Goal: Task Accomplishment & Management: Manage account settings

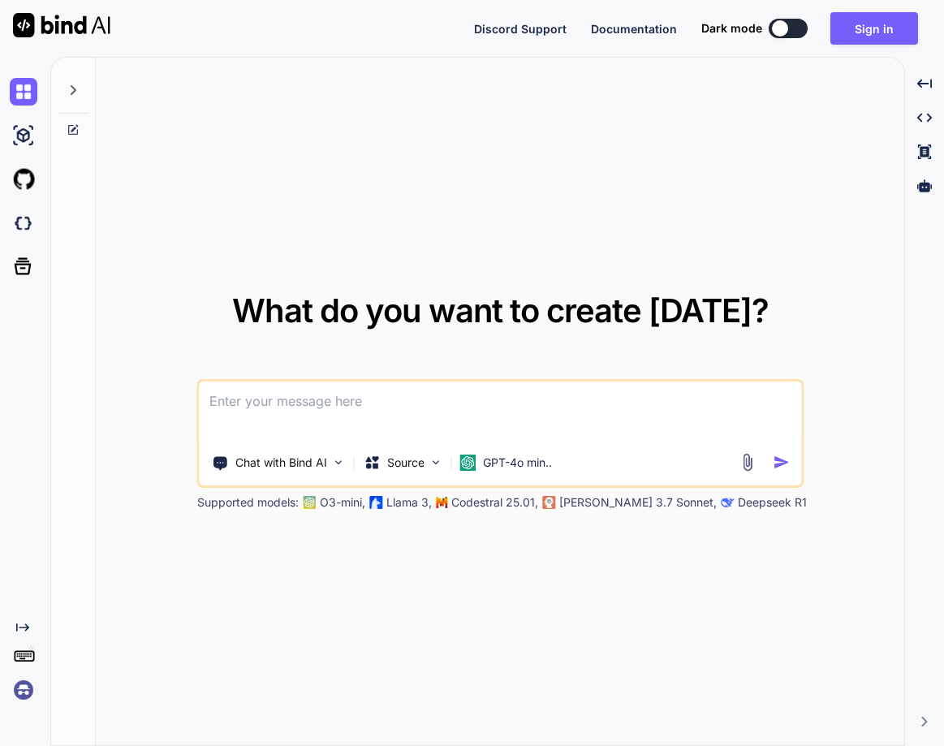
click at [16, 698] on img at bounding box center [24, 690] width 28 height 28
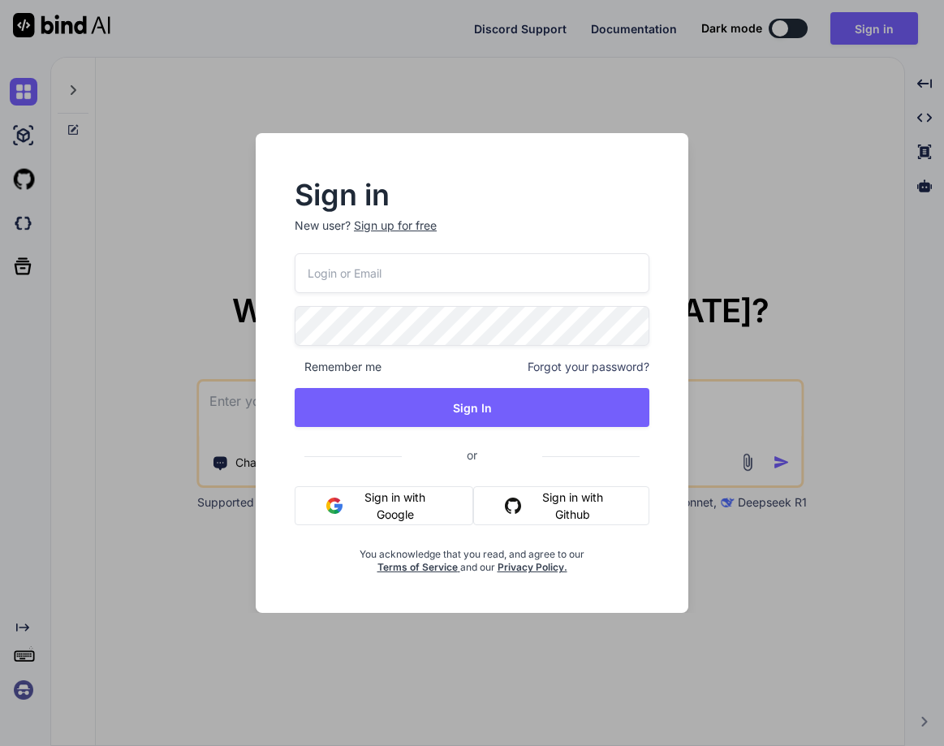
click at [385, 304] on div "Remember me Forgot your password? Sign In or Sign in with Google Sign in with G…" at bounding box center [472, 413] width 355 height 321
click at [394, 260] on input "email" at bounding box center [472, 273] width 355 height 40
paste input "[EMAIL_ADDRESS][DOMAIN_NAME]"
type input "[EMAIL_ADDRESS][DOMAIN_NAME]"
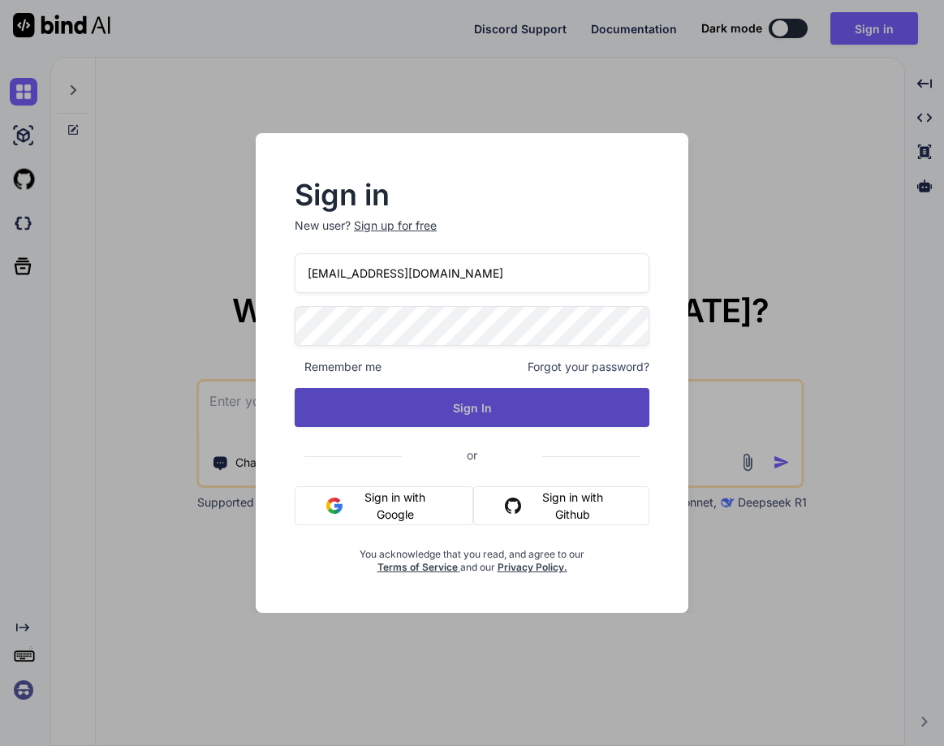
click at [478, 409] on button "Sign In" at bounding box center [472, 407] width 355 height 39
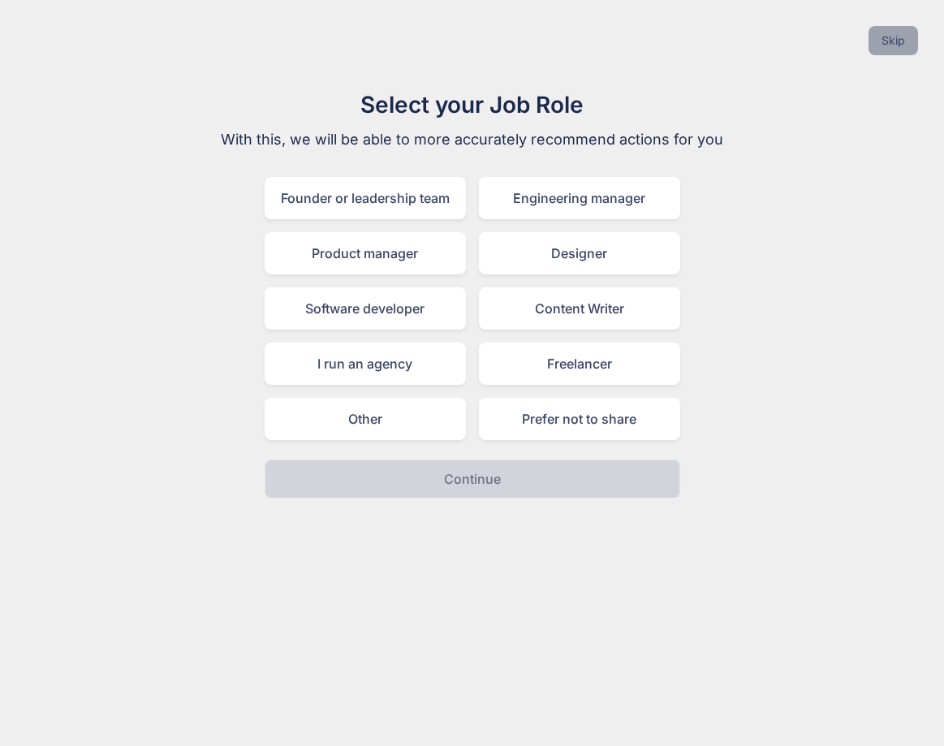
click at [886, 54] on button "Skip" at bounding box center [892, 40] width 49 height 29
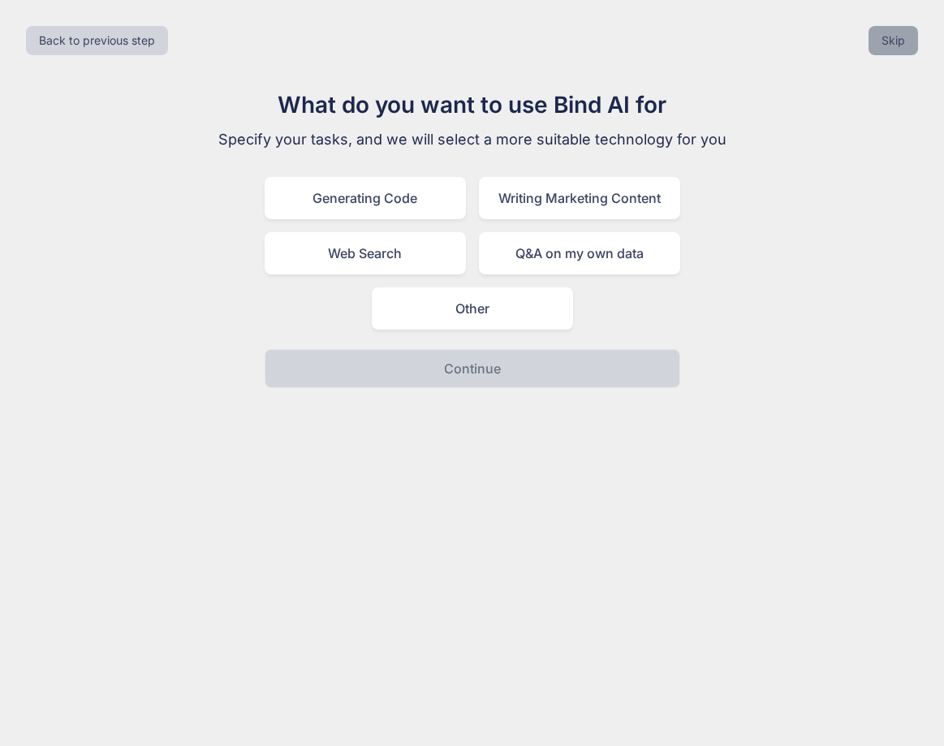
click at [886, 54] on button "Skip" at bounding box center [892, 40] width 49 height 29
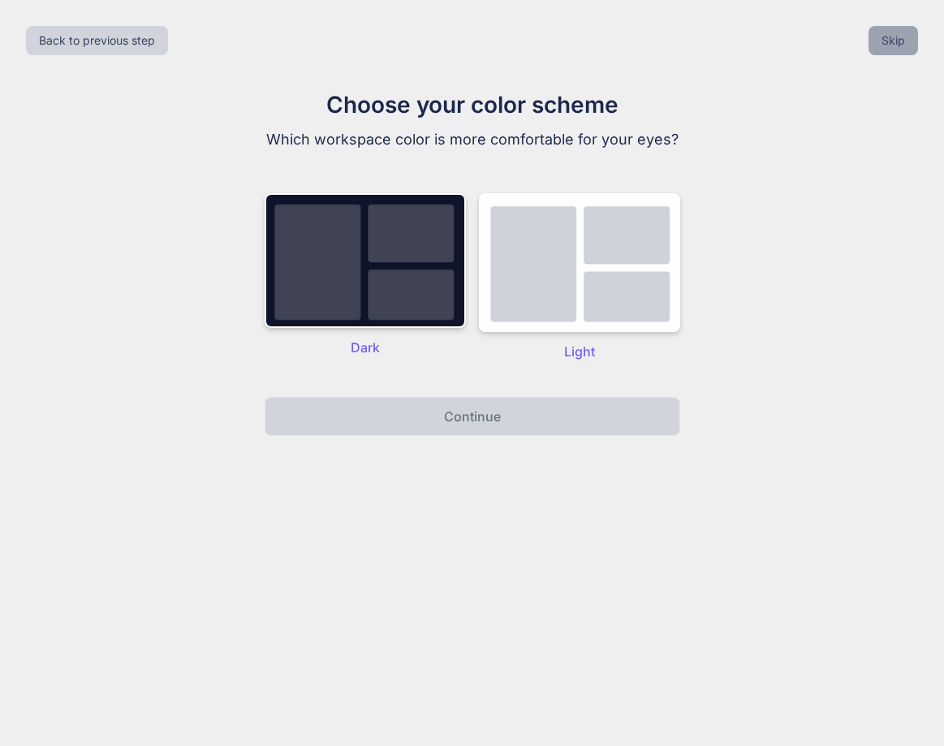
click at [886, 54] on button "Skip" at bounding box center [892, 40] width 49 height 29
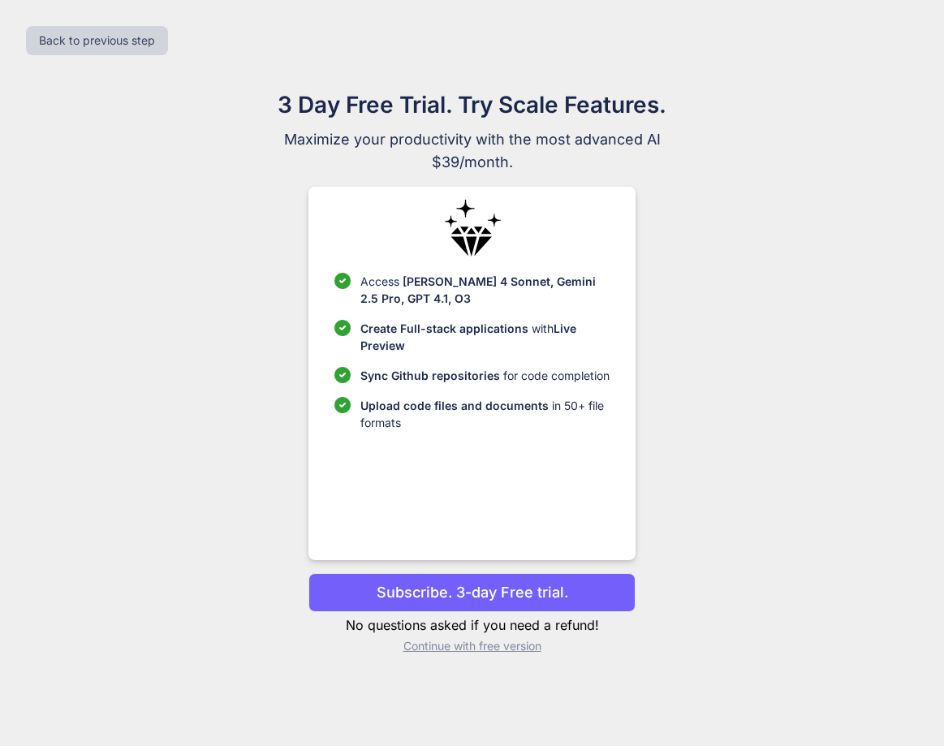
click at [446, 647] on p "Continue with free version" at bounding box center [471, 646] width 327 height 16
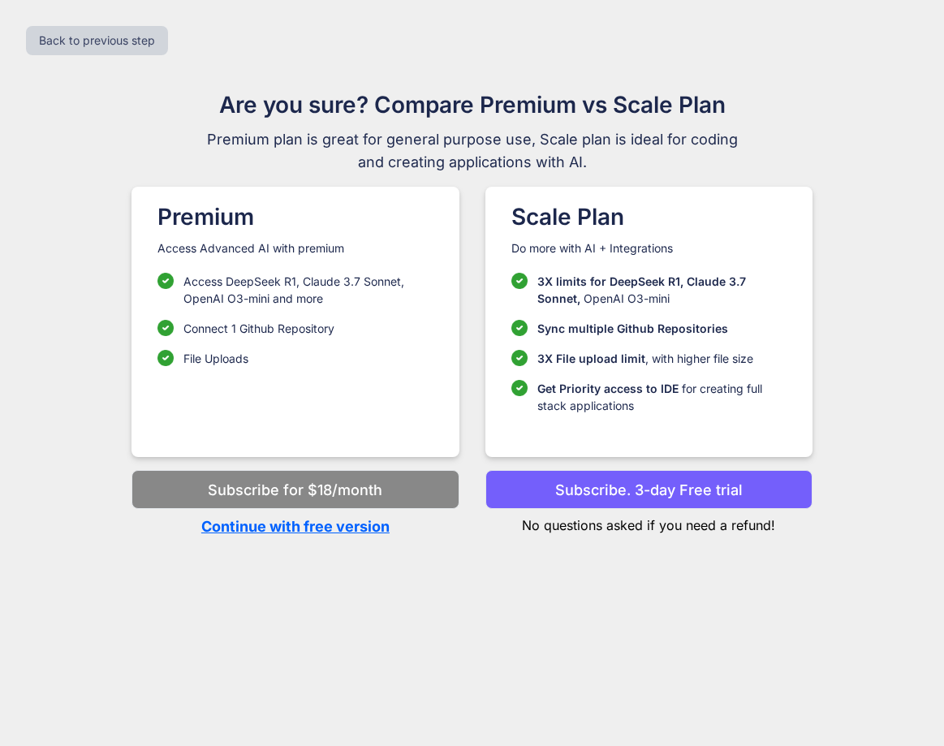
click at [351, 527] on p "Continue with free version" at bounding box center [294, 526] width 327 height 22
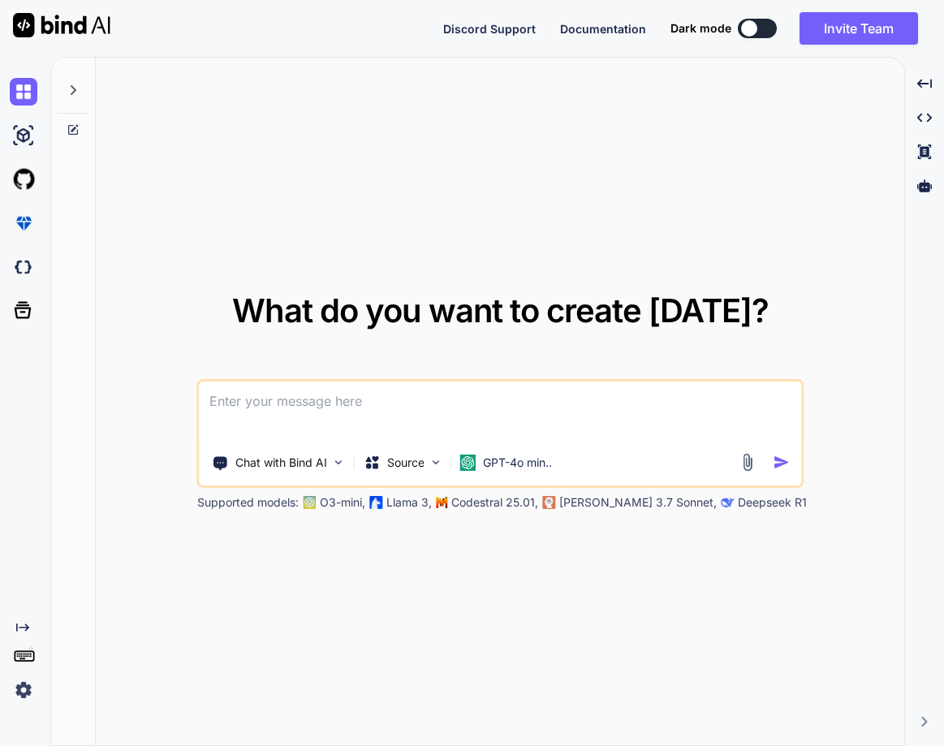
click at [28, 688] on img at bounding box center [24, 690] width 28 height 28
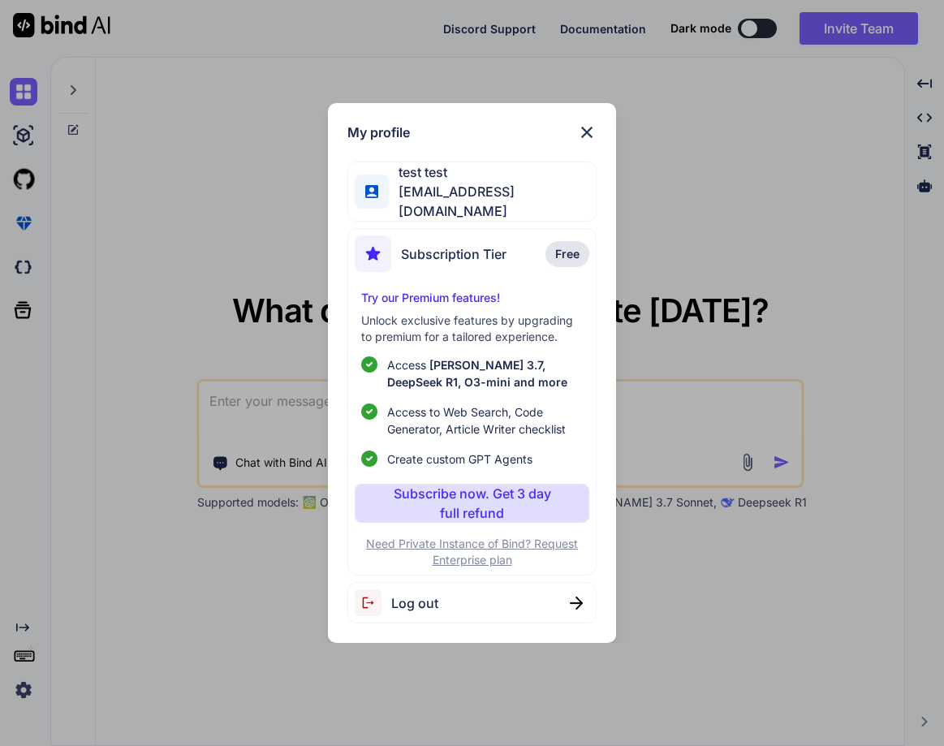
click at [420, 593] on span "Log out" at bounding box center [414, 602] width 47 height 19
